Goal: Task Accomplishment & Management: Use online tool/utility

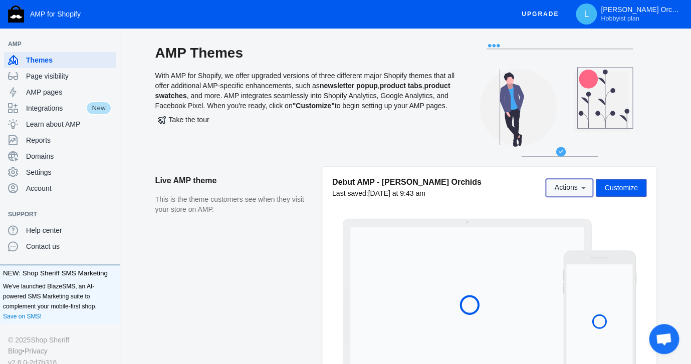
click at [557, 191] on span "Actions" at bounding box center [565, 188] width 23 height 8
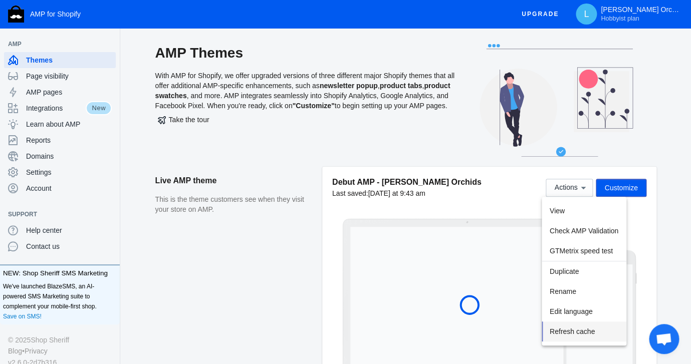
click at [553, 329] on span "Refresh cache" at bounding box center [572, 332] width 45 height 8
